Goal: Task Accomplishment & Management: Manage account settings

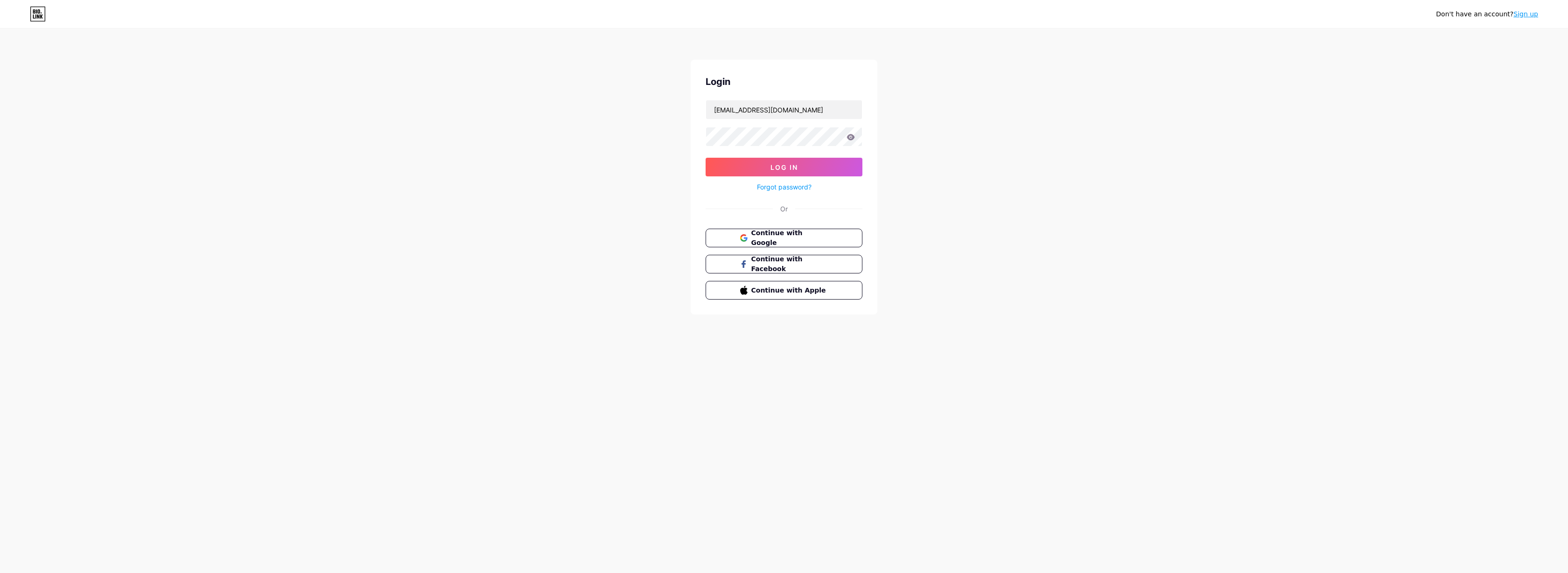
type input "[EMAIL_ADDRESS][DOMAIN_NAME]"
click at [784, 167] on button "Log In" at bounding box center [784, 167] width 157 height 19
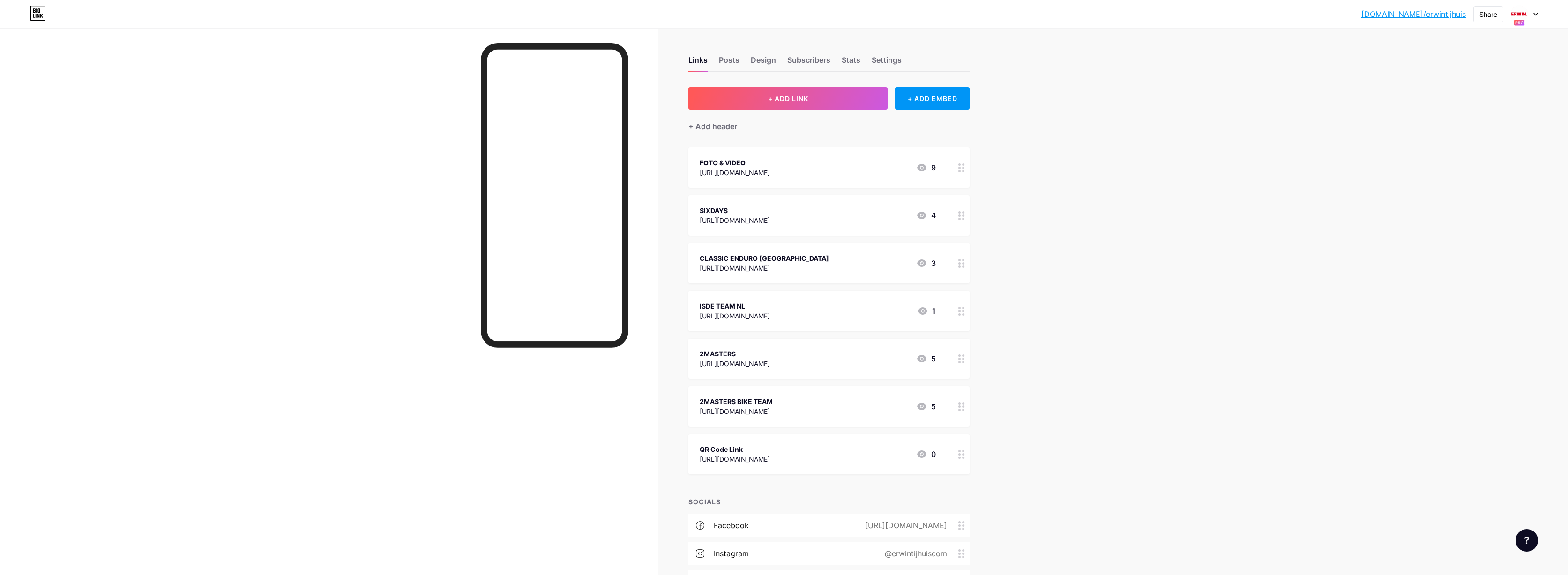
click at [1532, 12] on div at bounding box center [1524, 14] width 27 height 17
click at [1461, 91] on div "[DOMAIN_NAME]/erwin6" at bounding box center [1483, 94] width 70 height 8
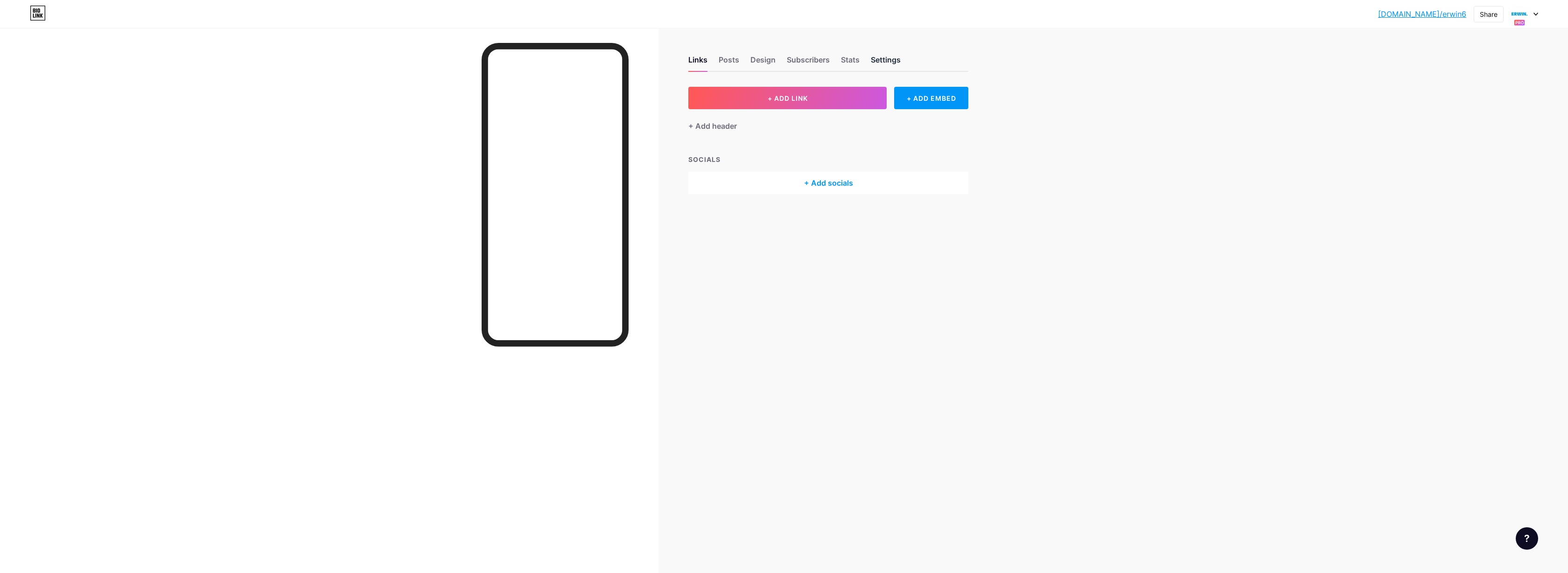
click at [877, 60] on div "Settings" at bounding box center [886, 63] width 30 height 17
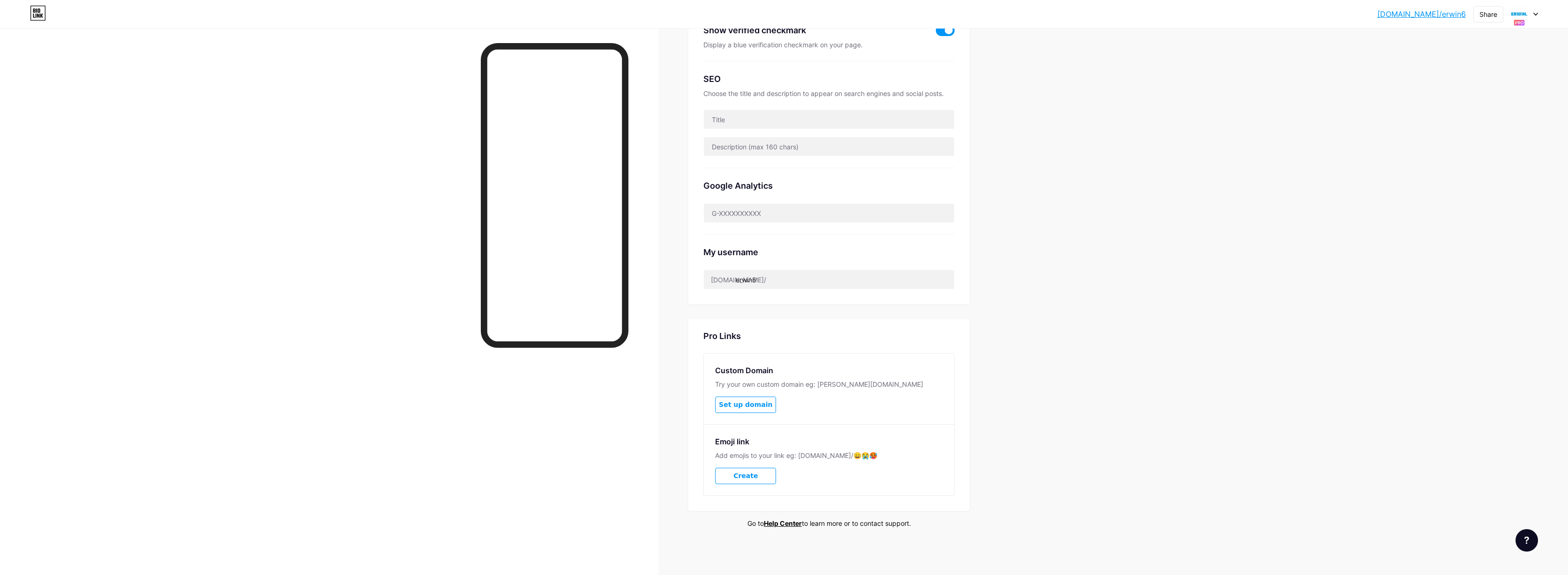
scroll to position [213, 0]
drag, startPoint x: 739, startPoint y: 281, endPoint x: 814, endPoint y: 280, distance: 75.0
click at [814, 280] on input "erwin6" at bounding box center [829, 280] width 250 height 19
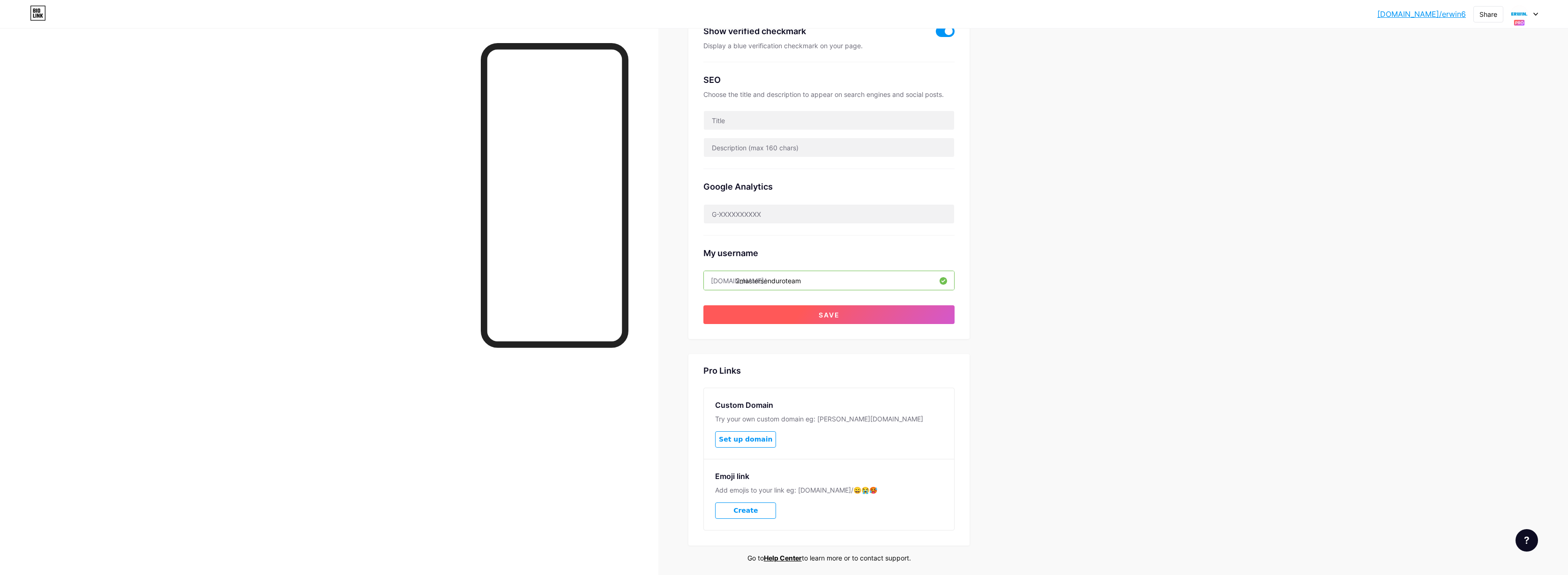
type input "2mastersenduroteam"
click at [829, 314] on span "Save" at bounding box center [829, 315] width 21 height 8
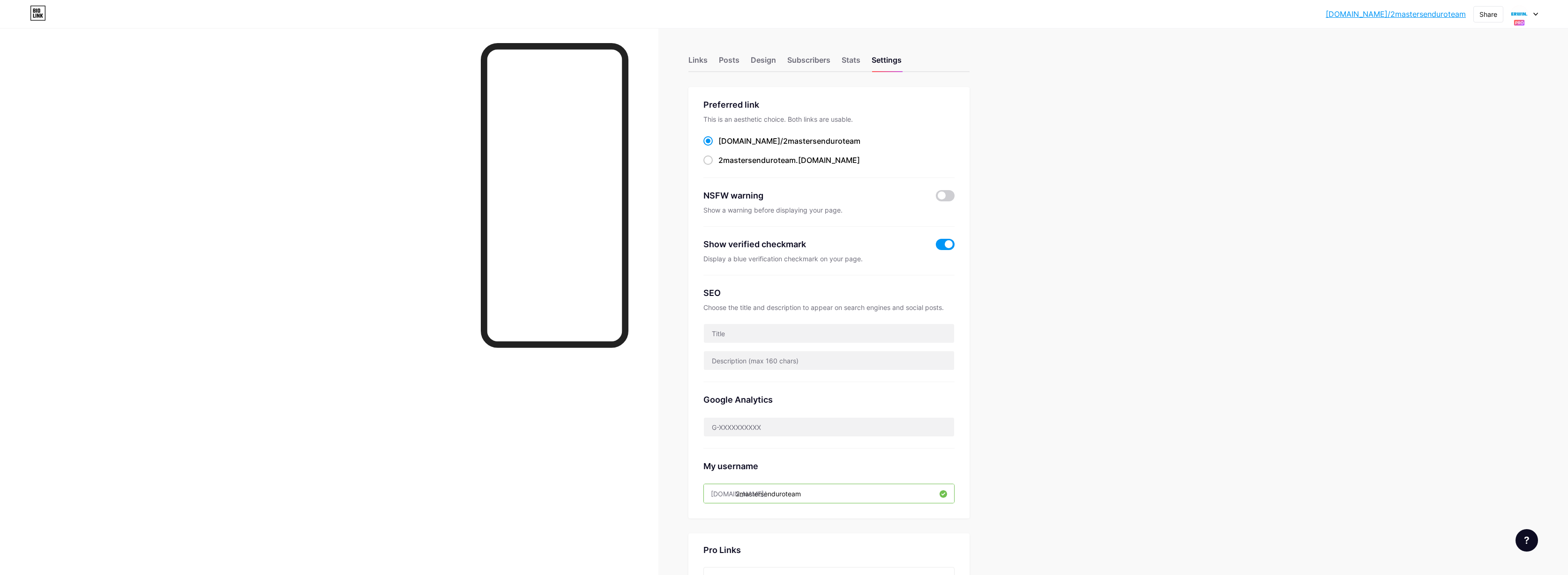
scroll to position [0, 0]
click at [755, 60] on div "Design" at bounding box center [763, 63] width 25 height 17
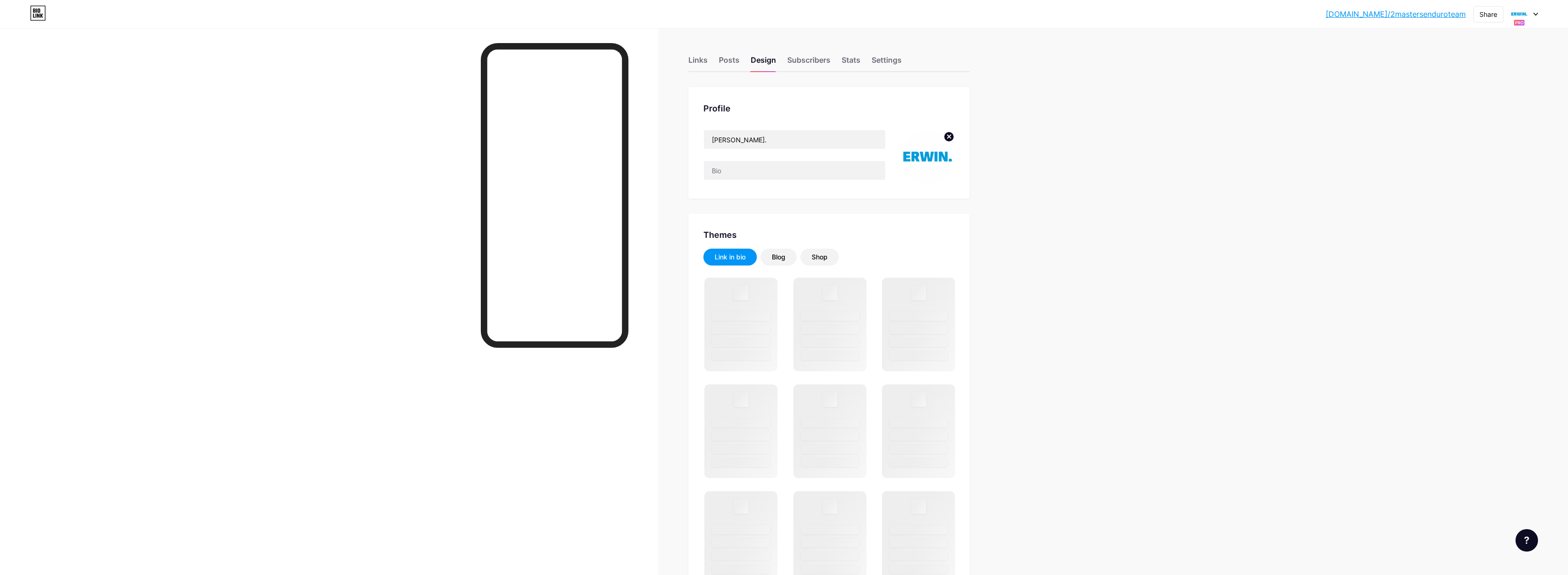
click at [951, 137] on icon at bounding box center [949, 136] width 3 height 3
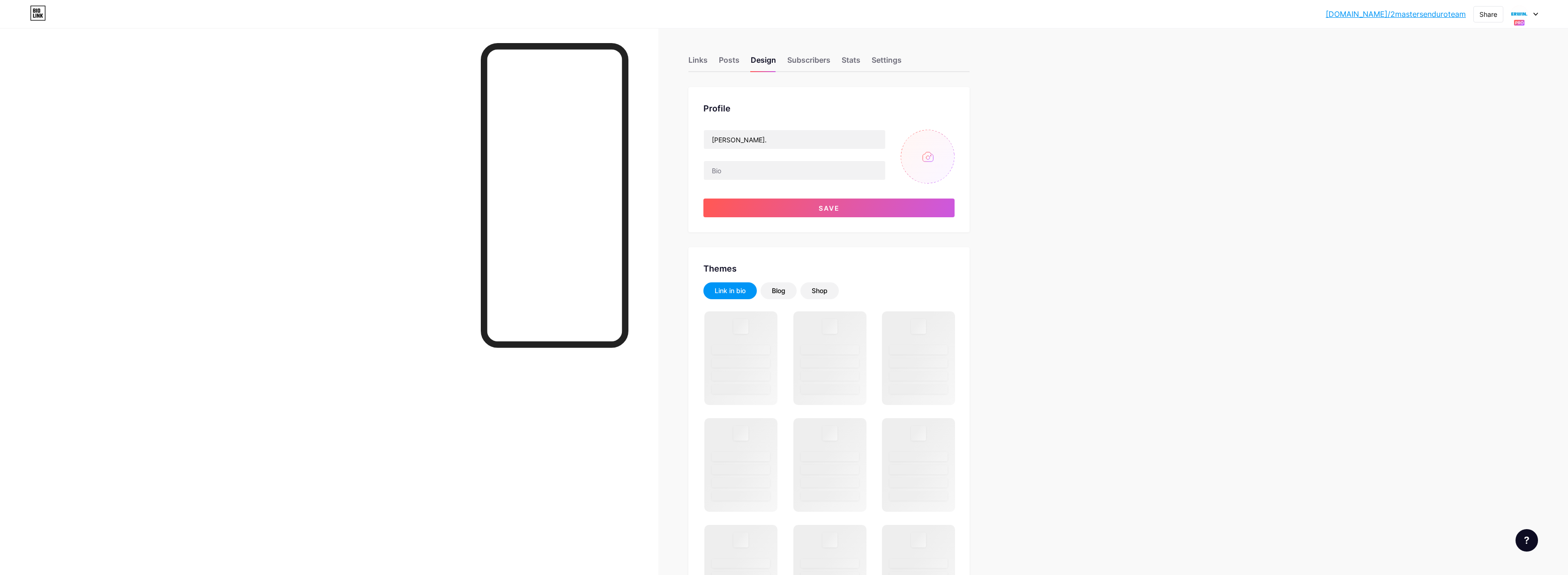
click at [930, 156] on input "file" at bounding box center [928, 157] width 54 height 54
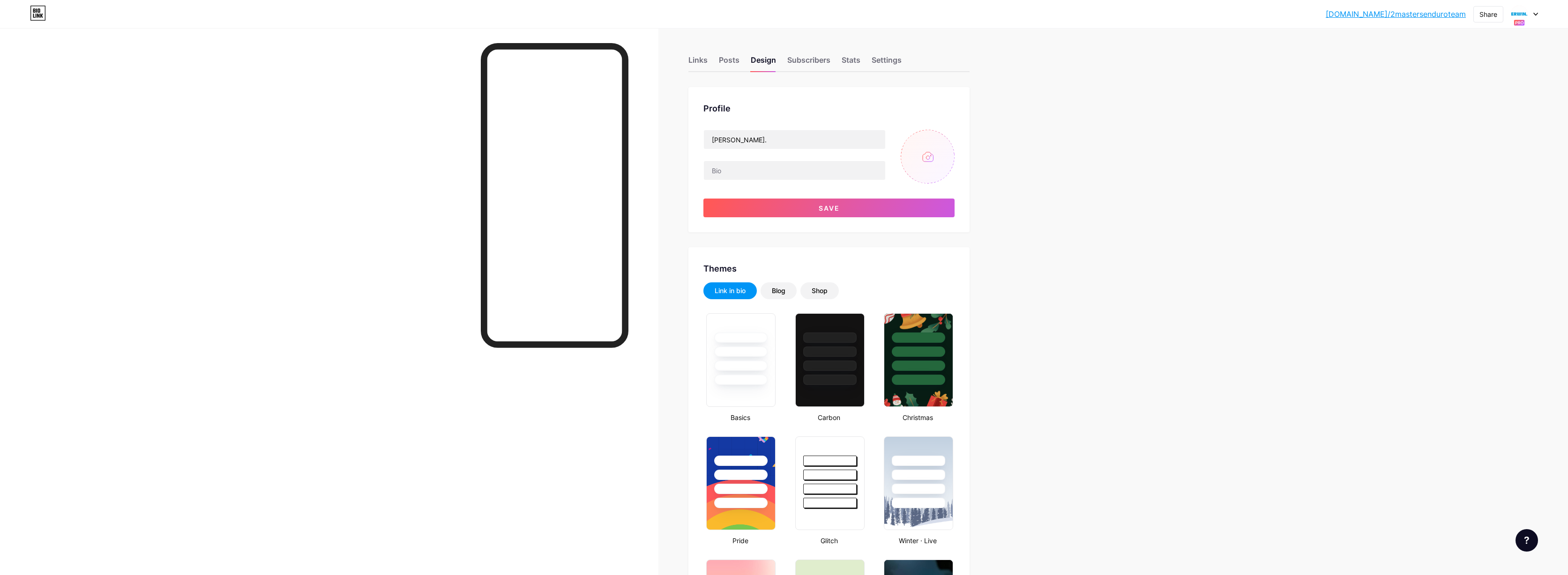
type input "#ffffff"
type input "#000000"
type input "C:\fakepath\2MASTERS Social Media 5000pix.png"
drag, startPoint x: 688, startPoint y: 134, endPoint x: 664, endPoint y: 134, distance: 24.0
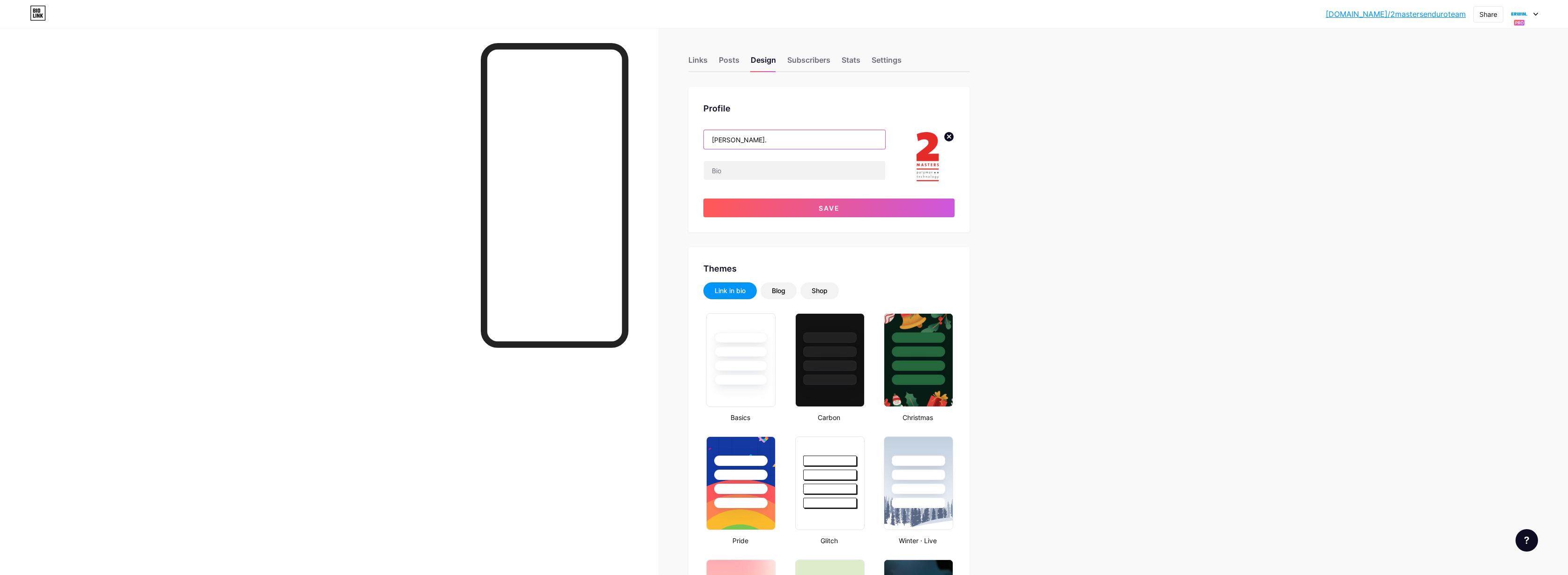
type input "2MASTERS ENDURO TEAM"
click at [829, 214] on button "Save" at bounding box center [829, 208] width 251 height 19
type input "#ffffff"
type input "#000000"
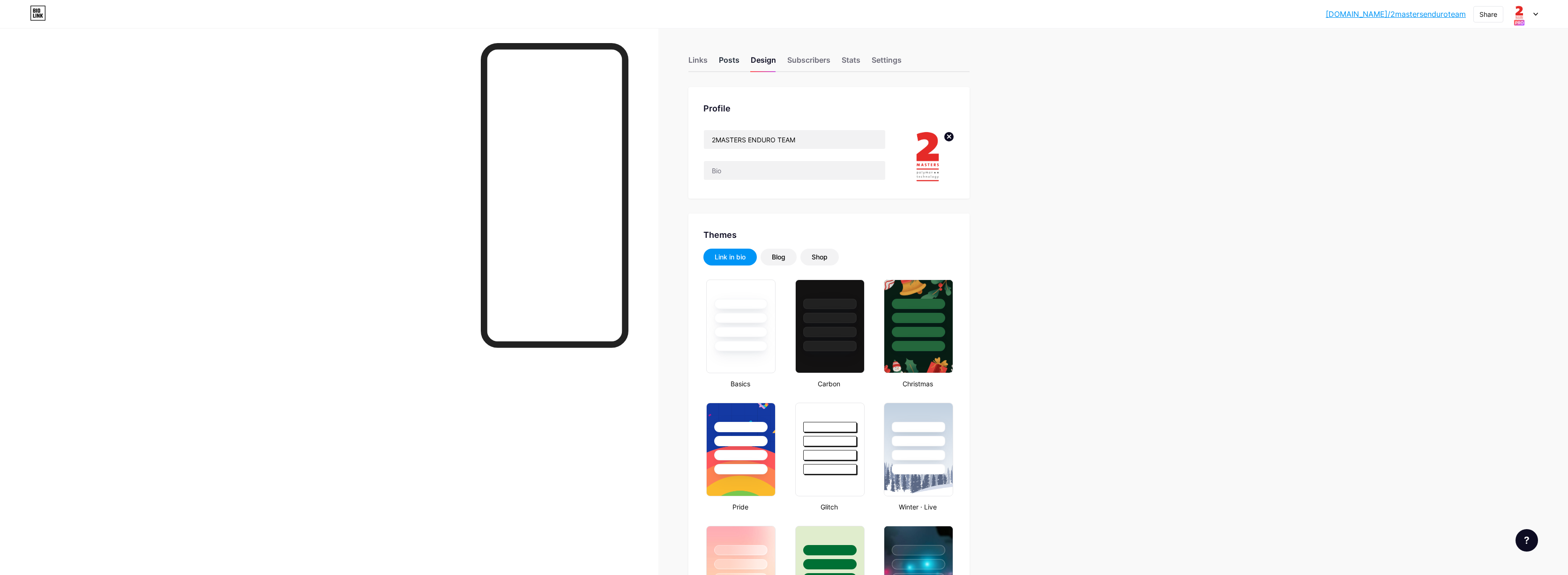
click at [733, 60] on div "Posts" at bounding box center [729, 63] width 21 height 17
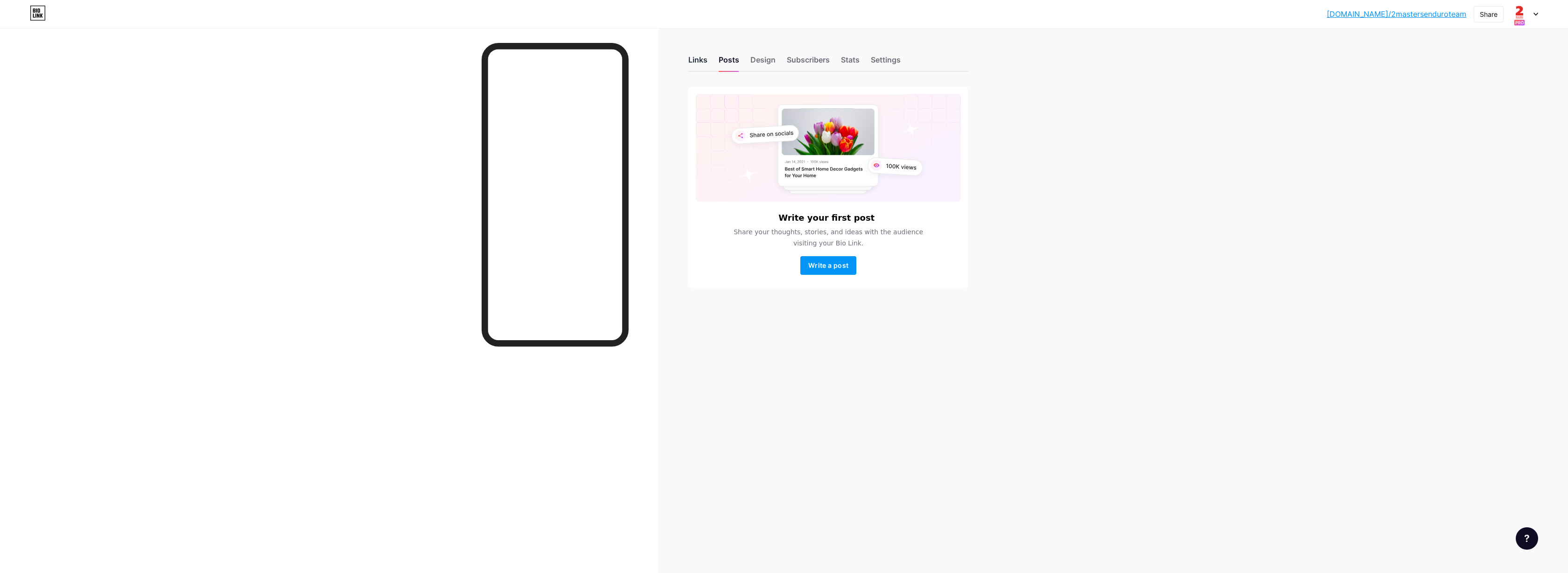
click at [693, 60] on div "Links" at bounding box center [698, 63] width 19 height 17
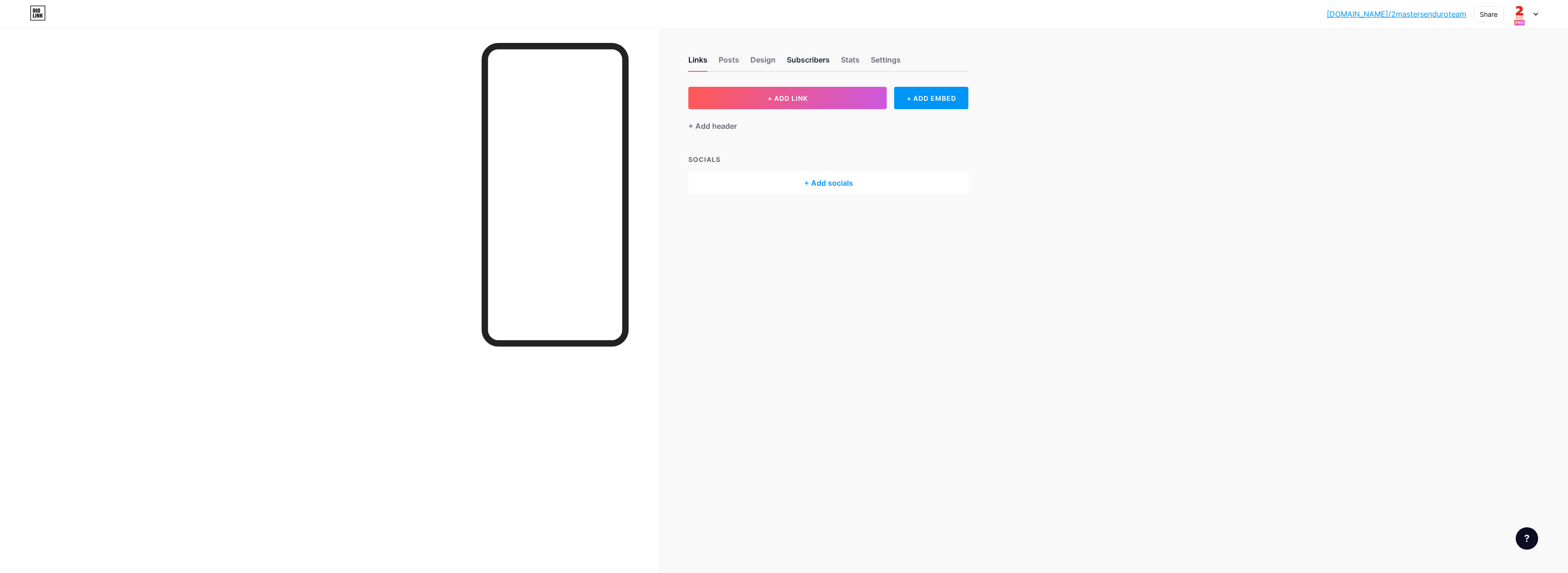
click at [810, 60] on div "Subscribers" at bounding box center [808, 63] width 43 height 17
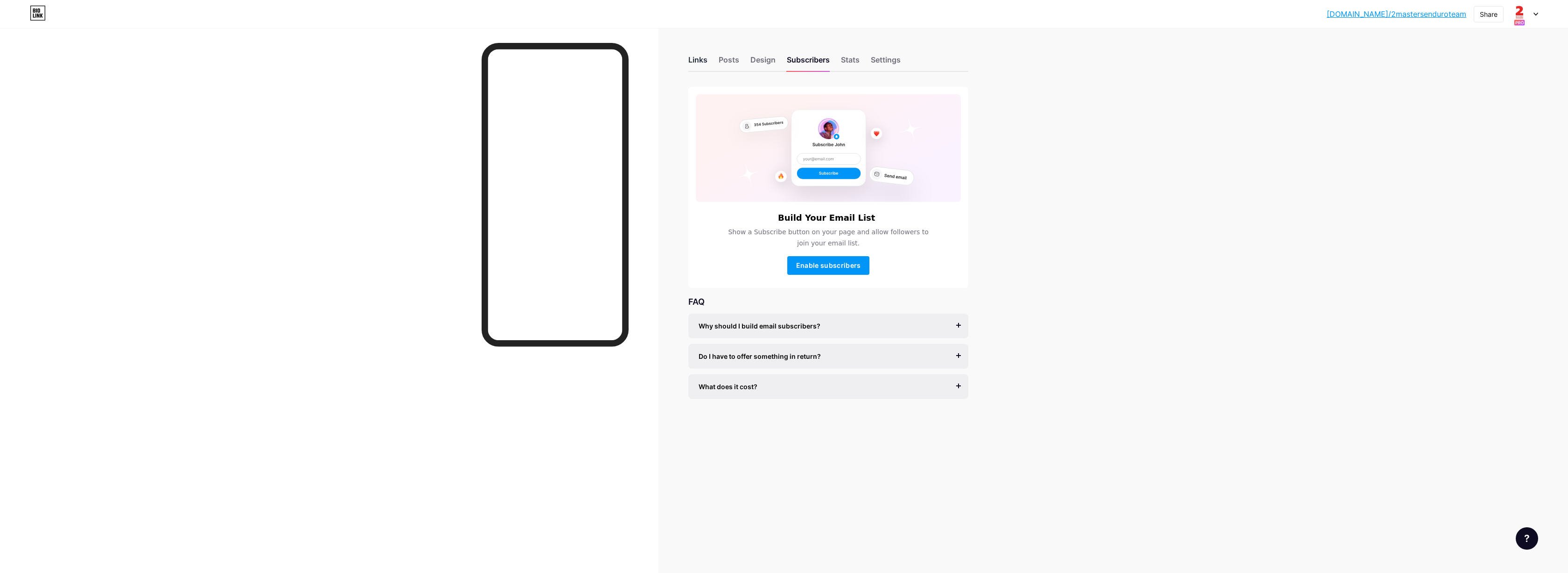
click at [702, 62] on div "Links" at bounding box center [698, 63] width 19 height 17
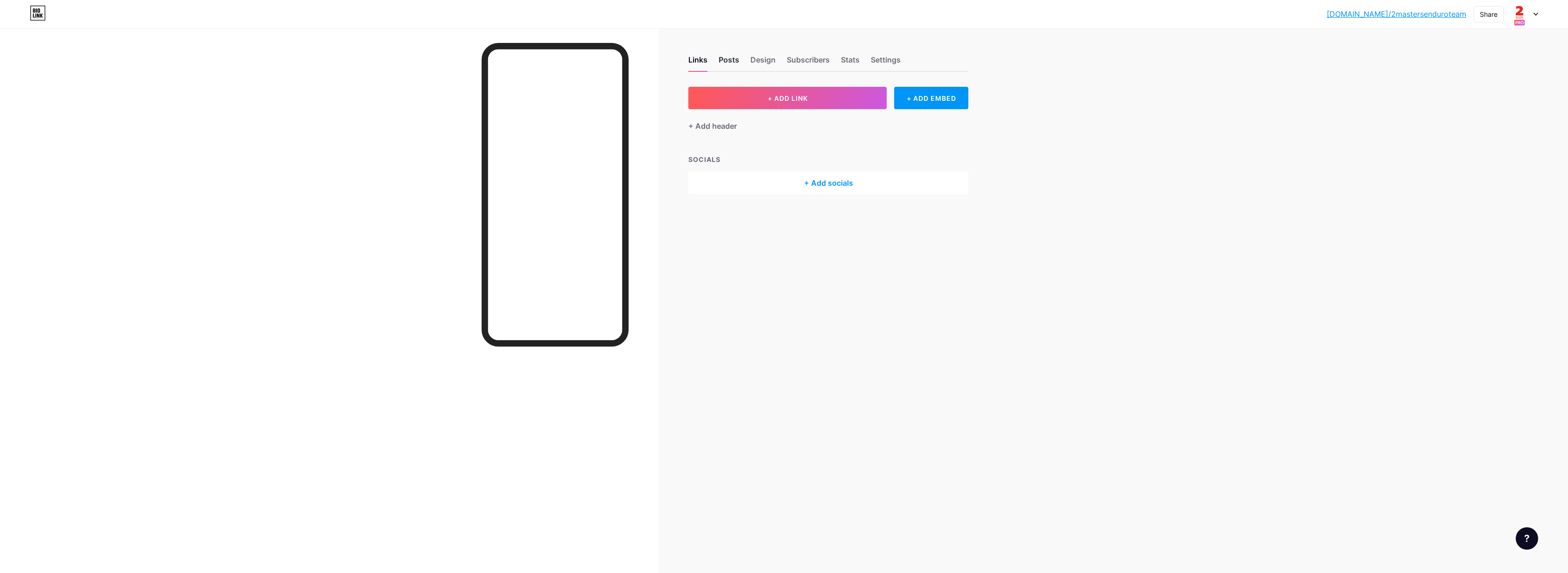
click at [733, 61] on div "Posts" at bounding box center [729, 63] width 21 height 17
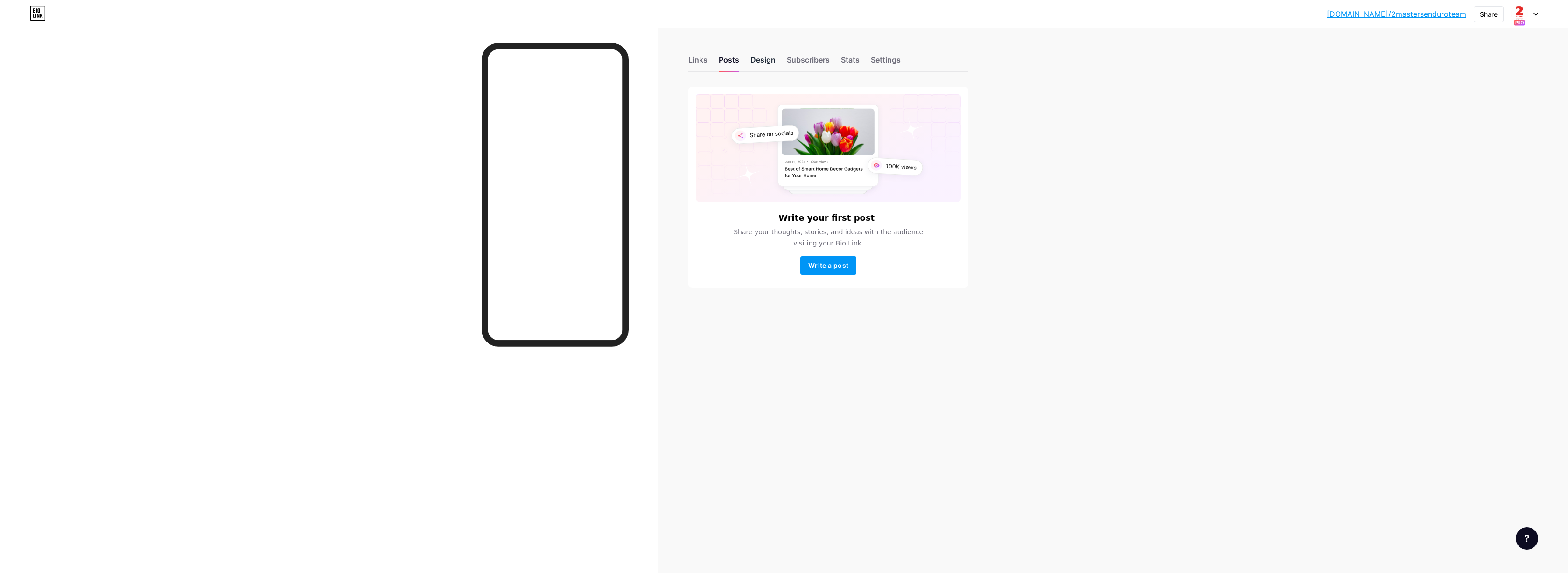
click at [767, 61] on div "Design" at bounding box center [763, 63] width 25 height 17
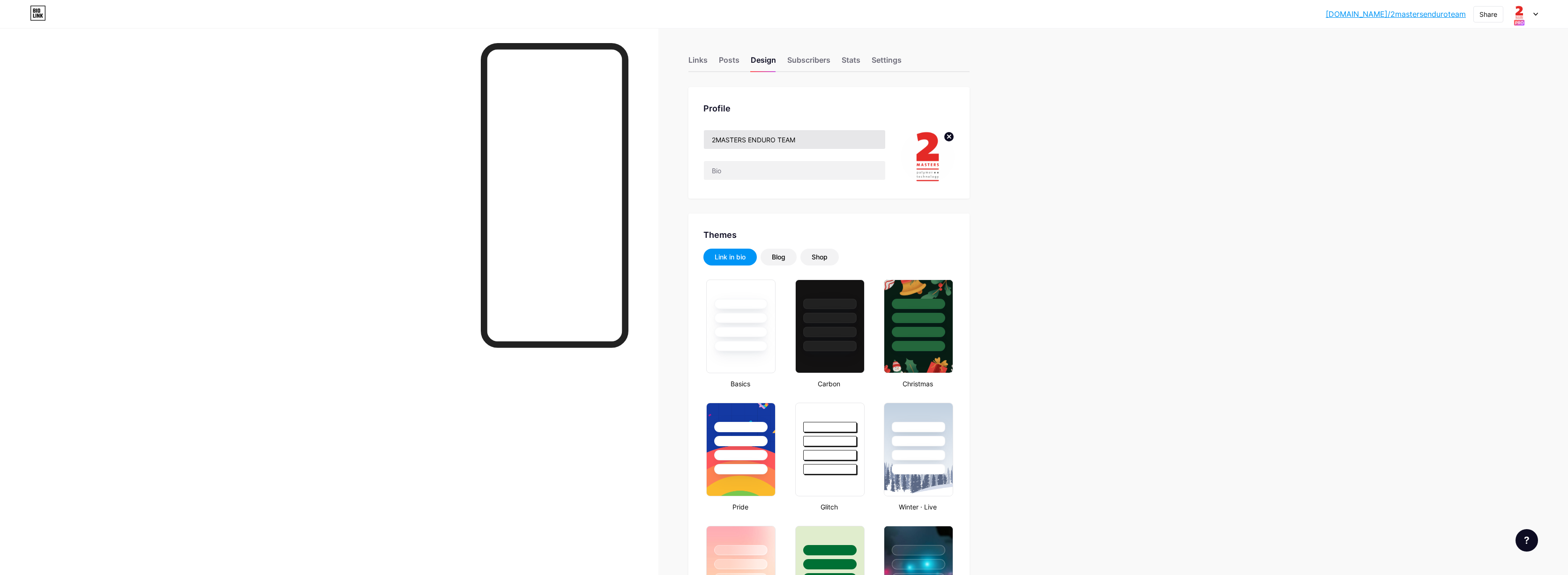
type input "#ffffff"
type input "#000000"
click at [1539, 15] on div "bio.link/2maste... bio.link/2mastersenduroteam Share Switch accounts 2MASTERS E…" at bounding box center [784, 14] width 1568 height 17
click at [1537, 16] on div at bounding box center [1524, 14] width 27 height 17
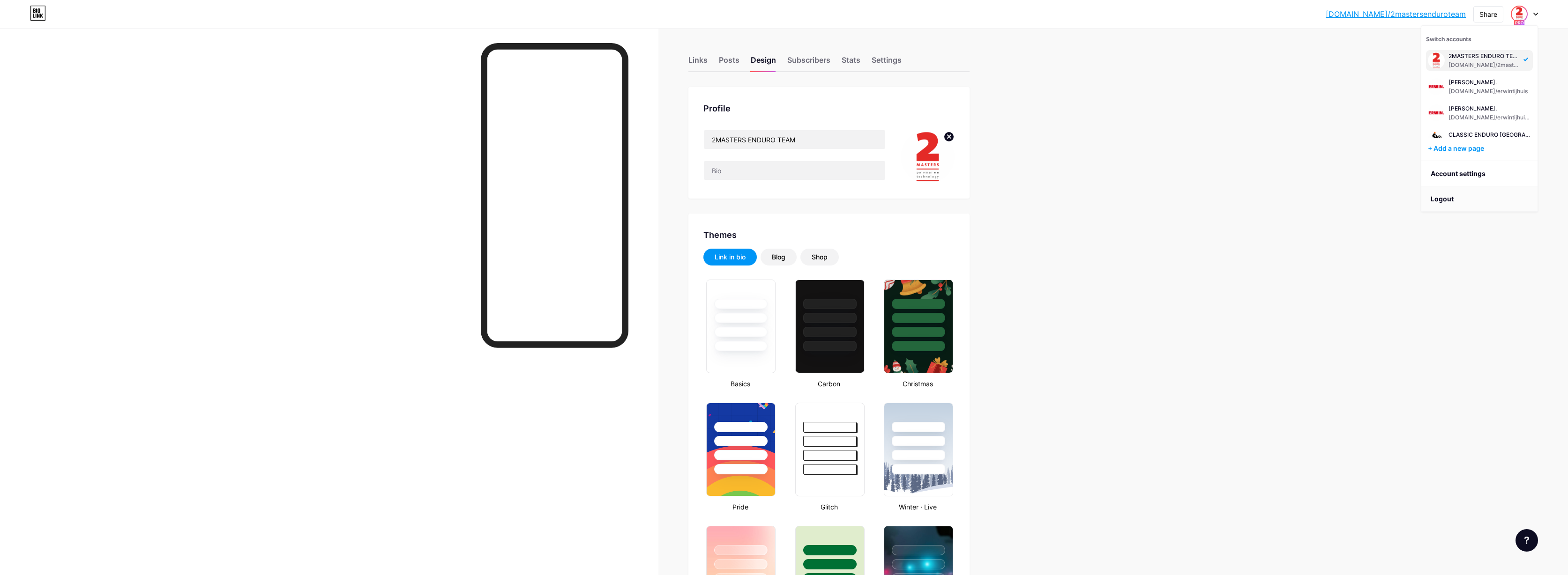
click at [1440, 203] on li "Logout" at bounding box center [1480, 199] width 116 height 25
